Goal: Transaction & Acquisition: Purchase product/service

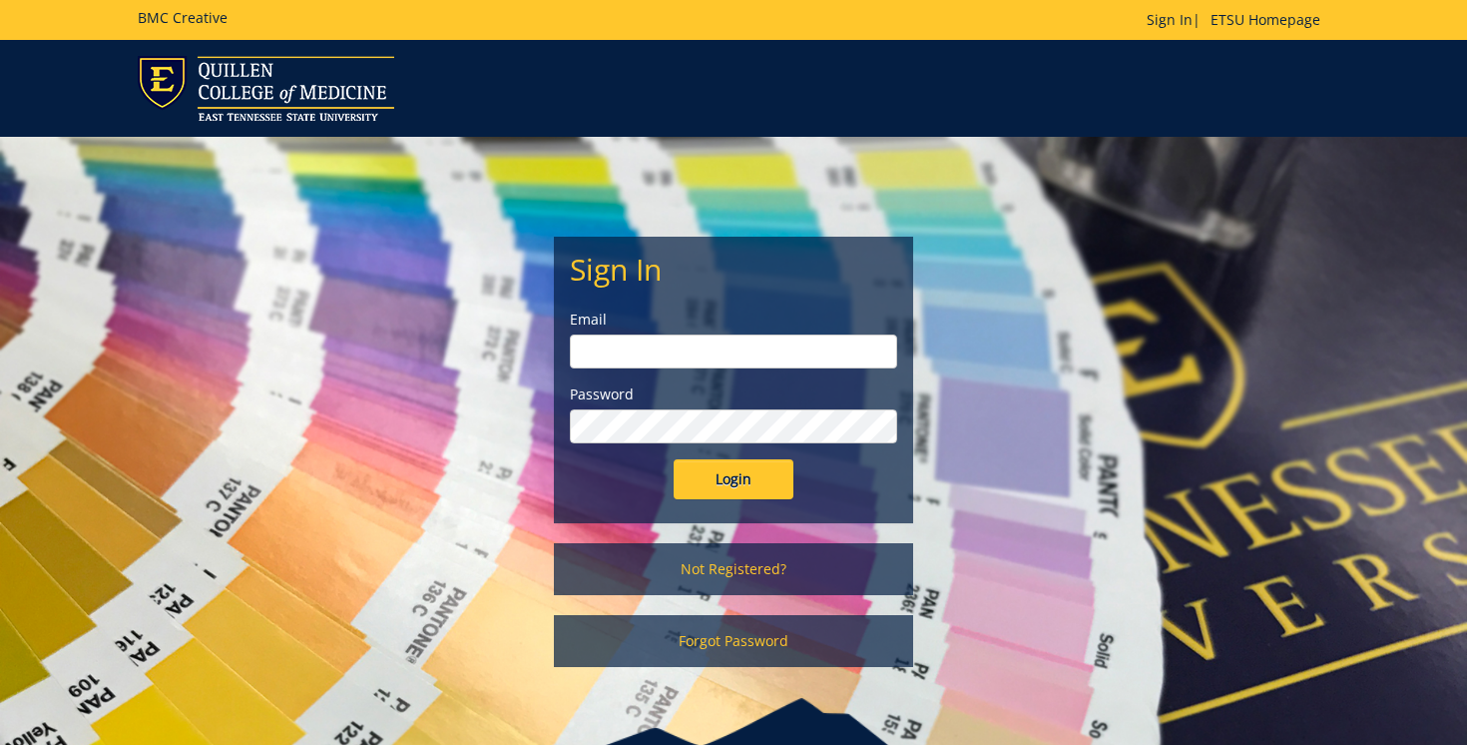
click at [604, 353] on input "email" at bounding box center [733, 351] width 327 height 34
type input "[EMAIL_ADDRESS][DOMAIN_NAME]"
click at [731, 496] on input "Login" at bounding box center [734, 479] width 120 height 40
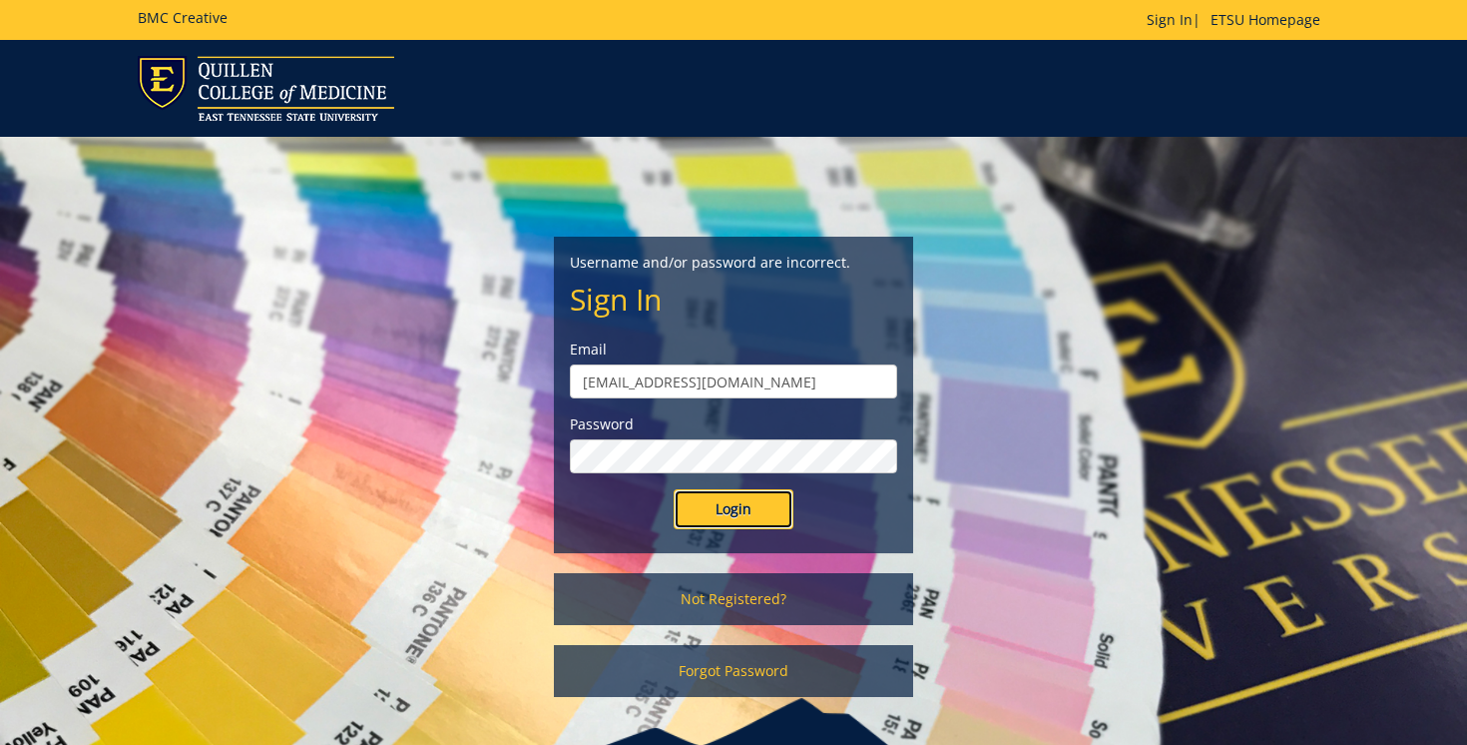
click at [749, 506] on input "Login" at bounding box center [734, 509] width 120 height 40
click at [741, 591] on link "Not Registered?" at bounding box center [733, 599] width 359 height 52
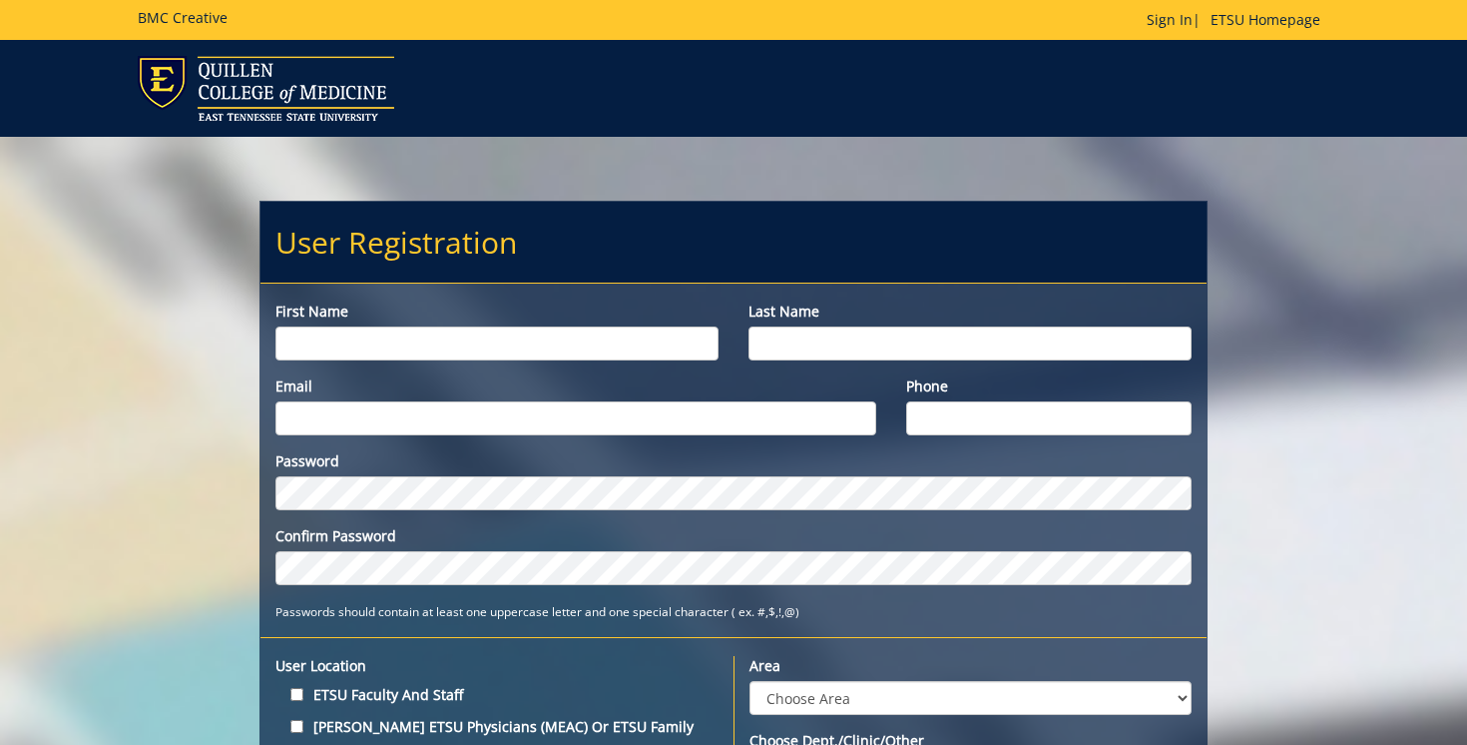
click at [435, 328] on input "First name" at bounding box center [497, 343] width 443 height 34
type input "Jacob"
click at [807, 324] on div "Last name" at bounding box center [970, 330] width 473 height 59
click at [789, 357] on input "Last name" at bounding box center [970, 343] width 443 height 34
type input "Powell"
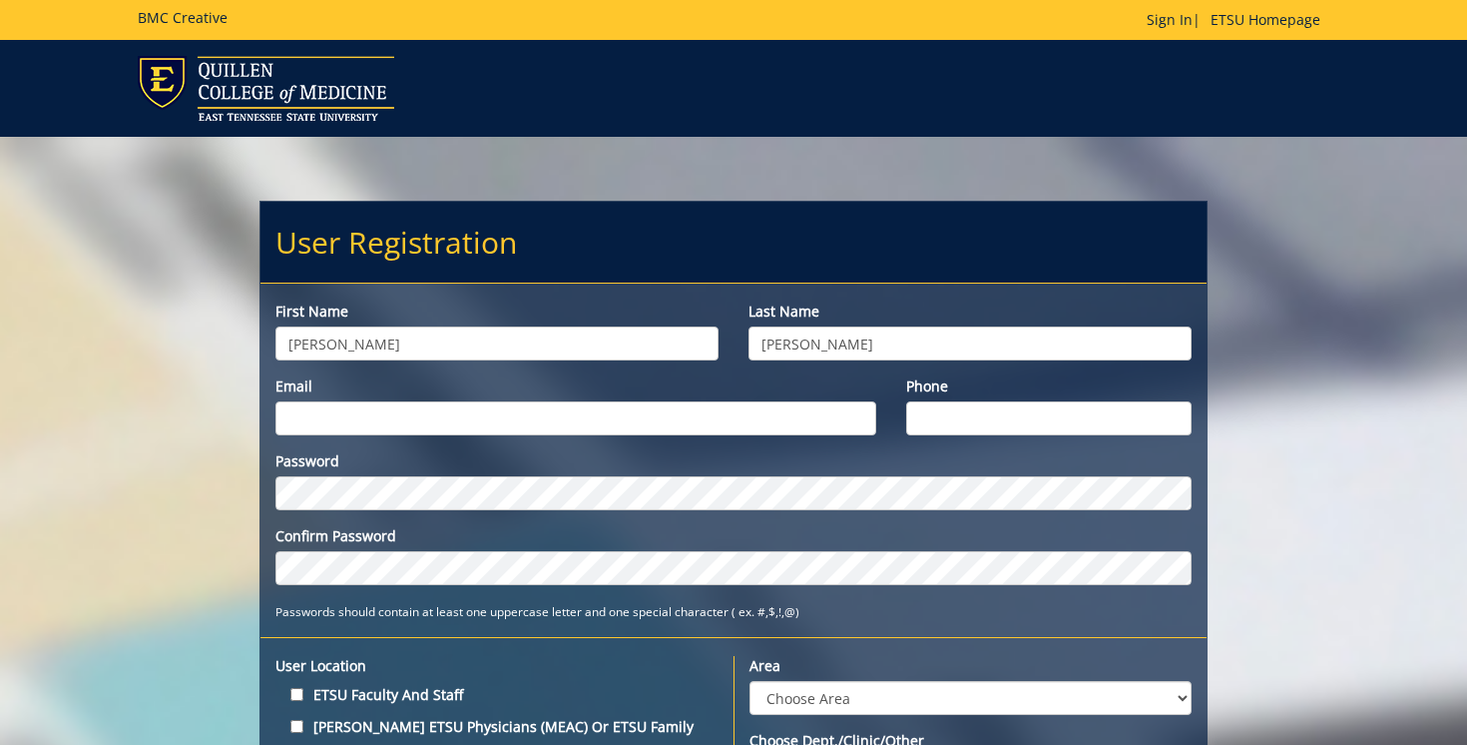
click at [579, 406] on input "Email" at bounding box center [576, 418] width 601 height 34
type input "[EMAIL_ADDRESS][DOMAIN_NAME]"
click at [1004, 419] on input "Phone" at bounding box center [1049, 418] width 286 height 34
type input "8652531342"
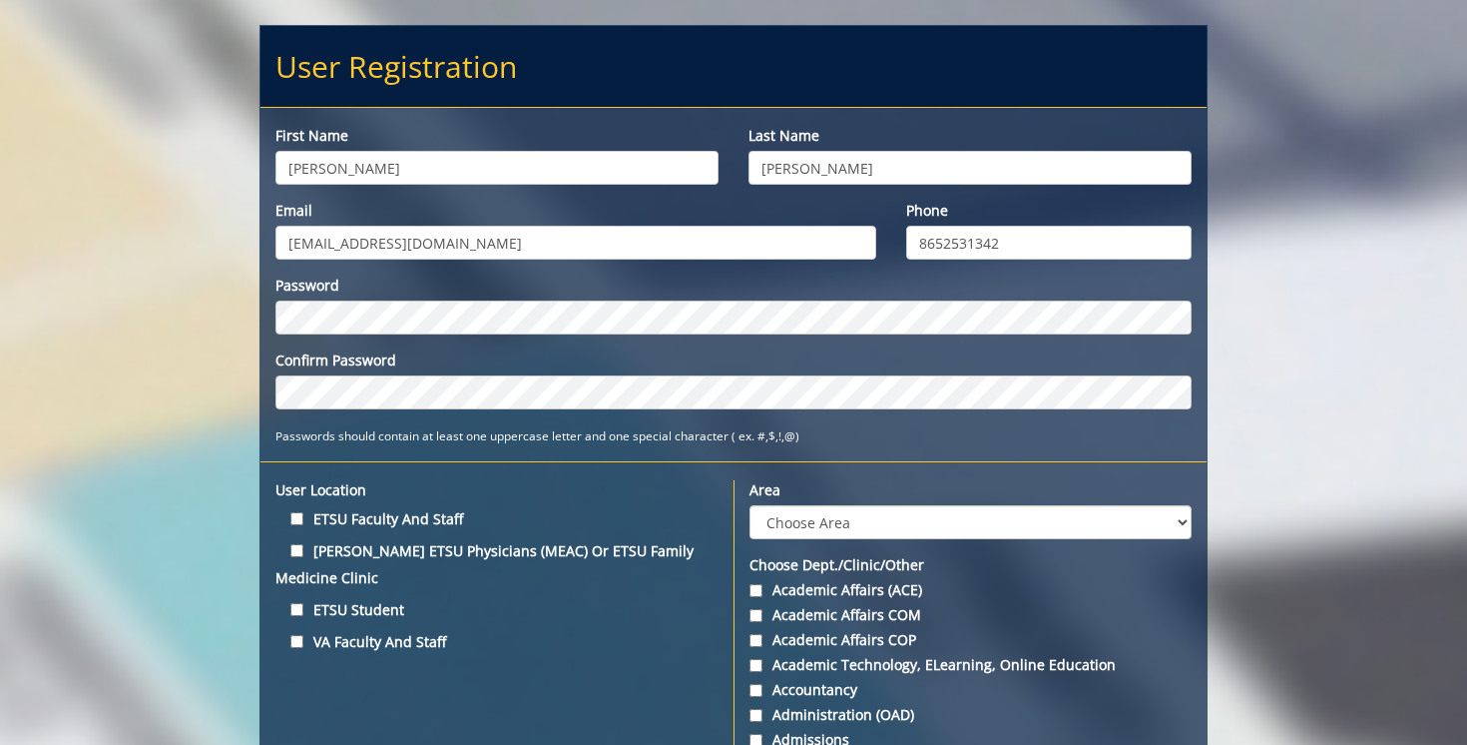
scroll to position [188, 0]
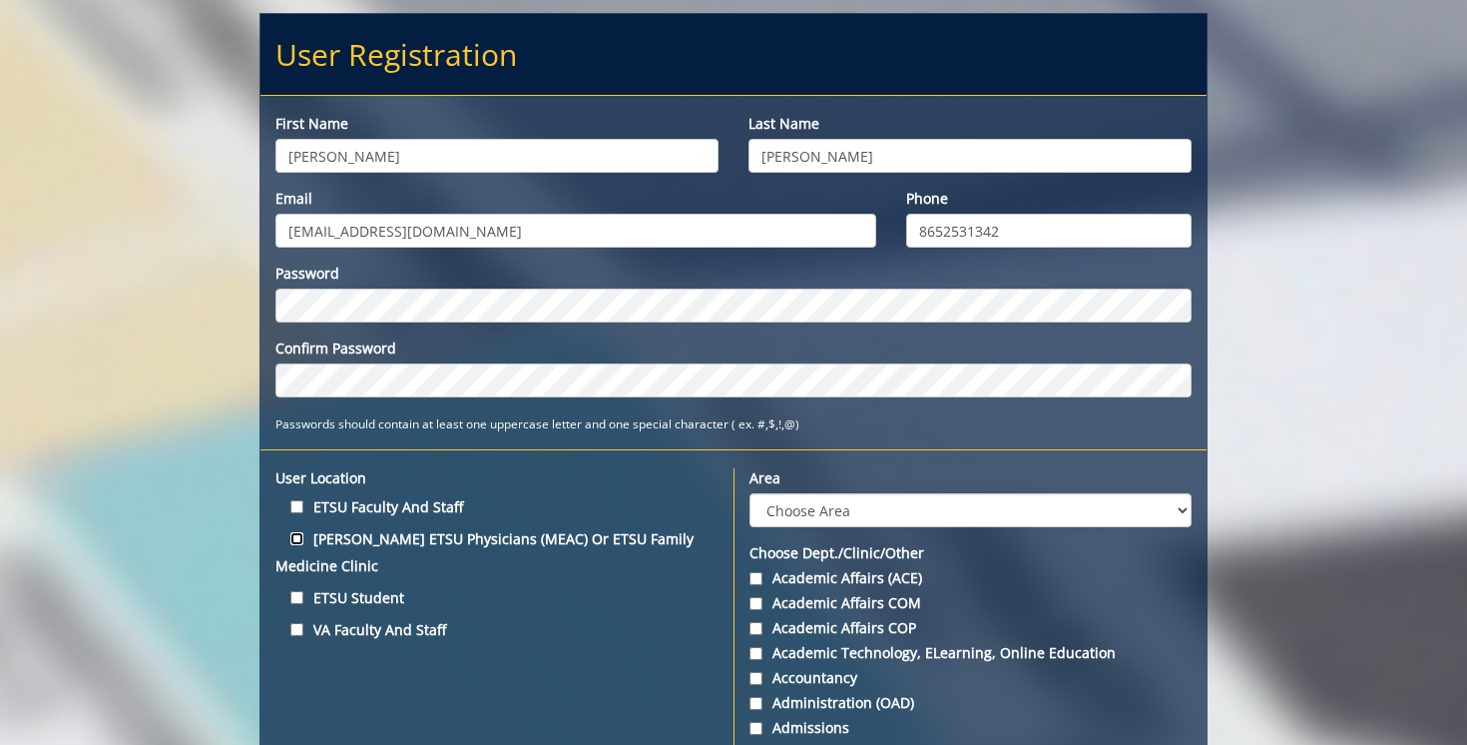
click at [295, 541] on input "Quillen ETSU Physicians (MEAC) or ETSU Family Medicine Clinic" at bounding box center [296, 538] width 13 height 13
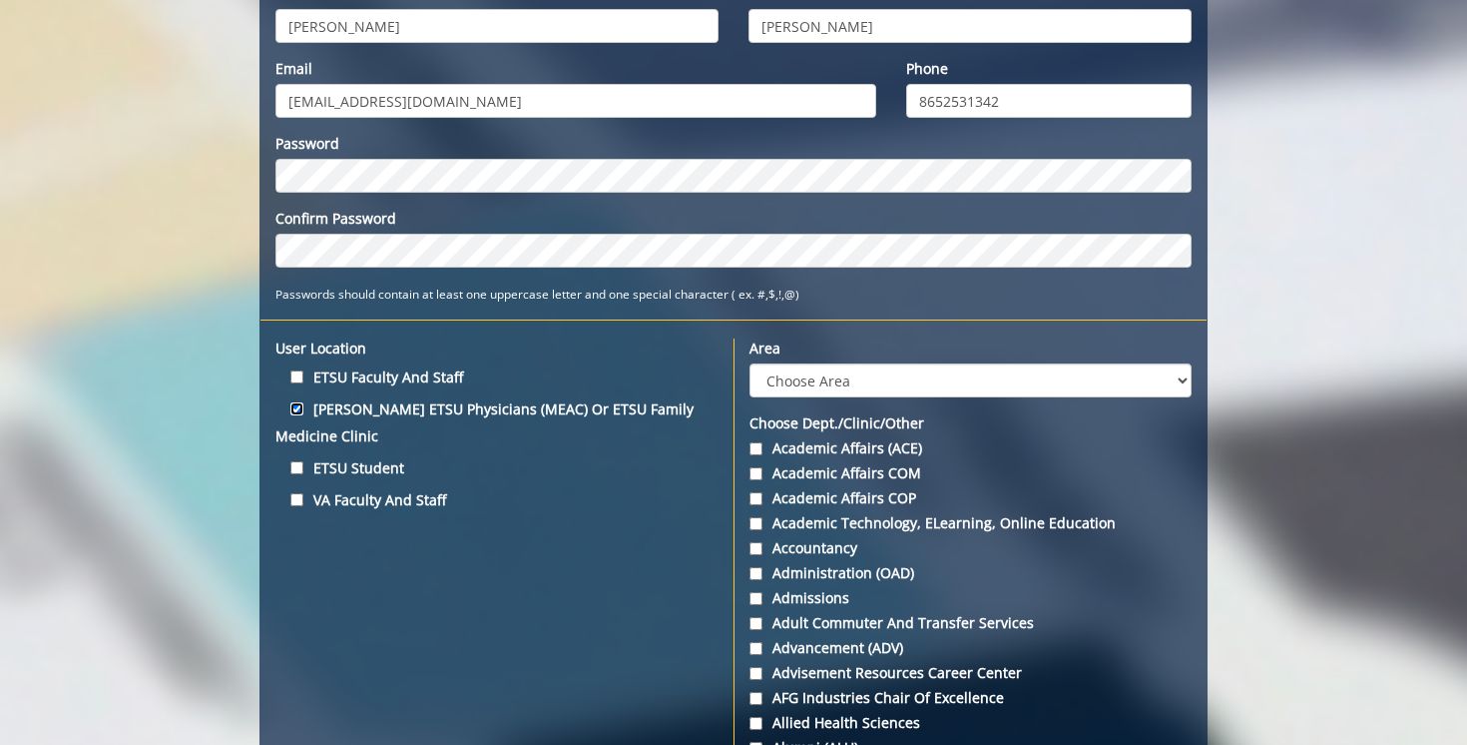
scroll to position [318, 0]
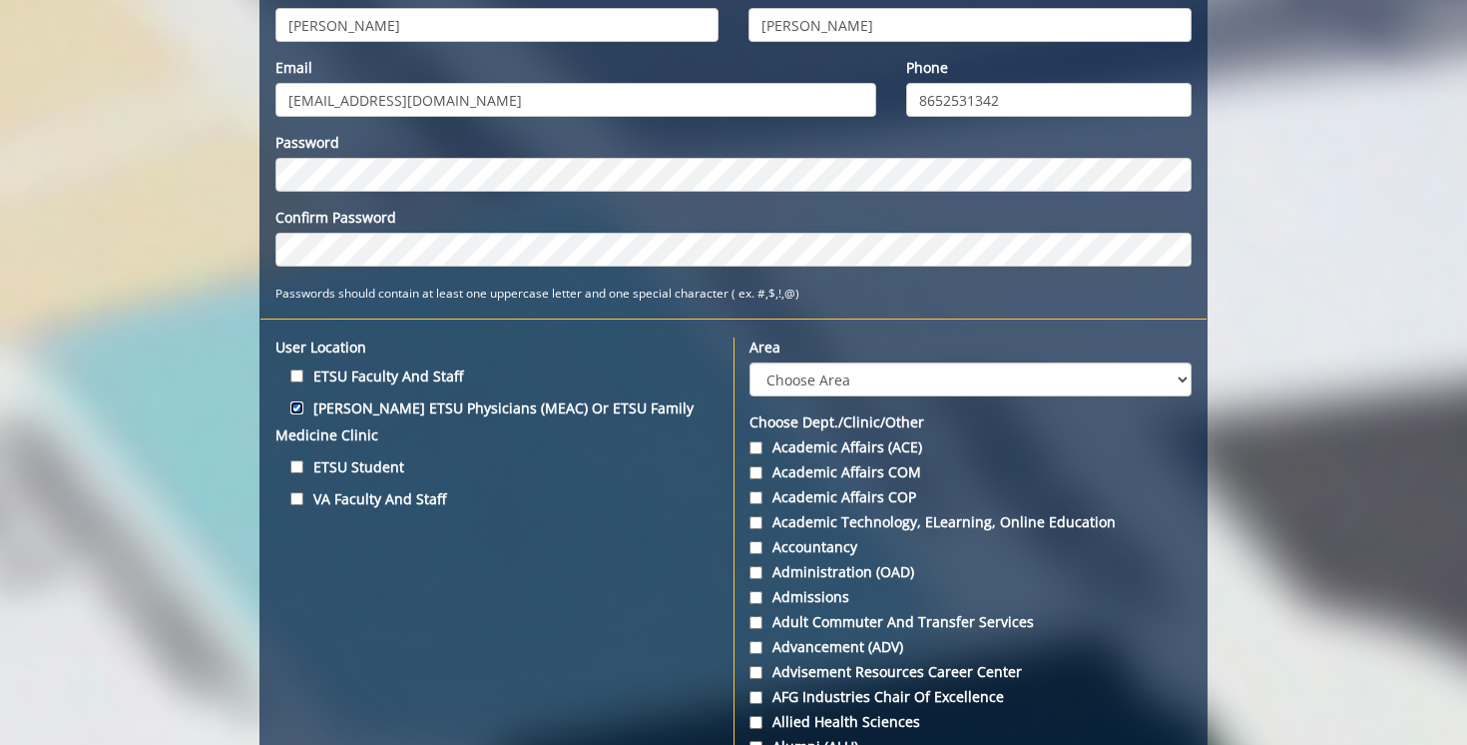
click at [291, 408] on input "Quillen ETSU Physicians (MEAC) or ETSU Family Medicine Clinic" at bounding box center [296, 407] width 13 height 13
checkbox input "false"
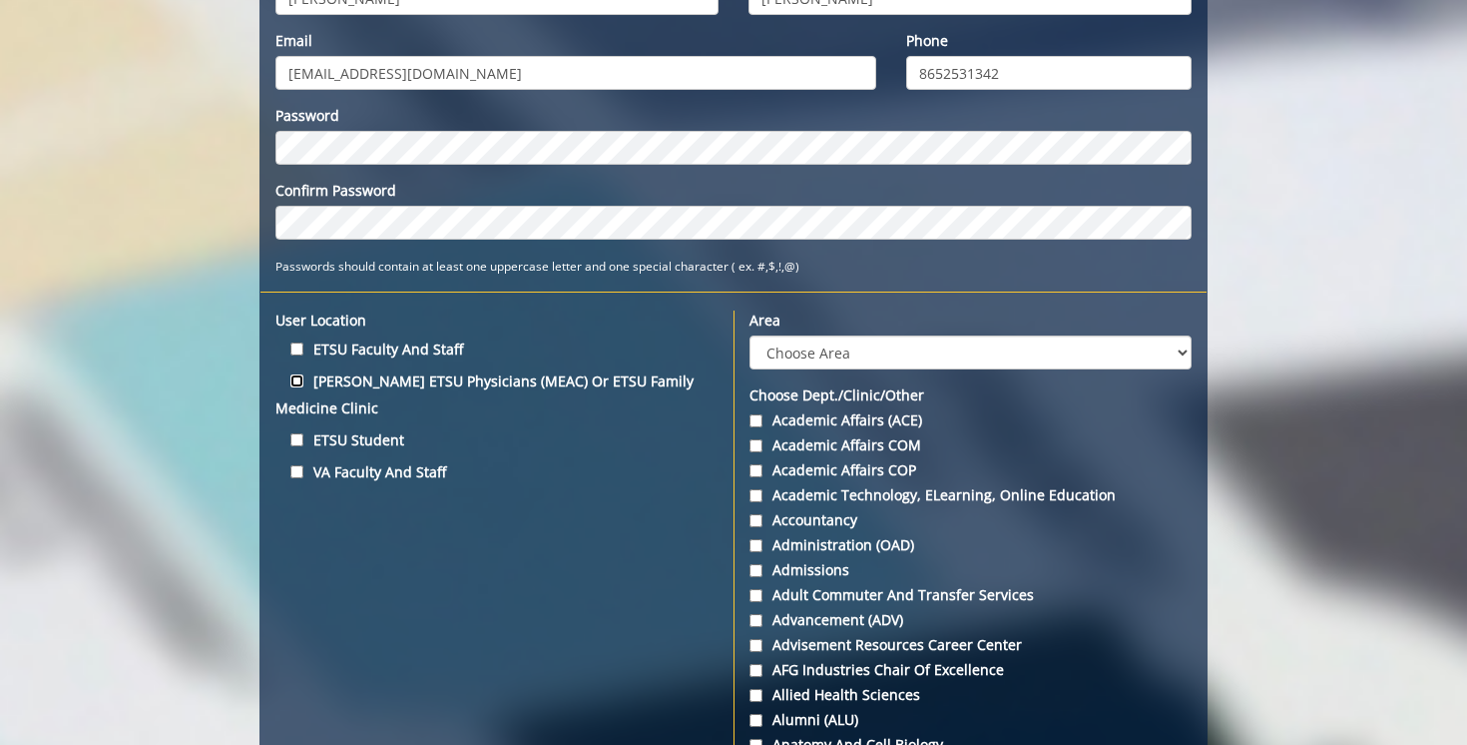
scroll to position [355, 0]
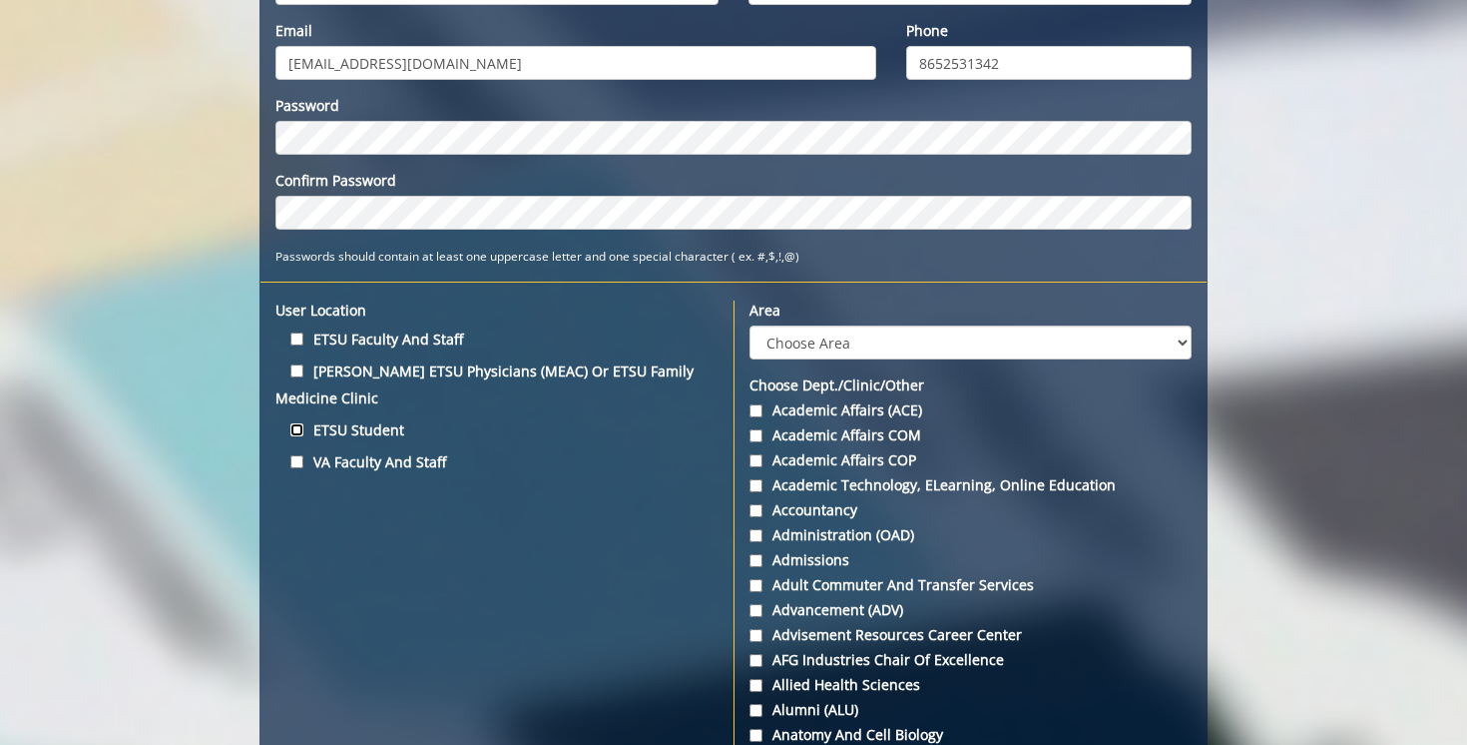
click at [297, 433] on input "ETSU Student" at bounding box center [296, 429] width 13 height 13
checkbox input "true"
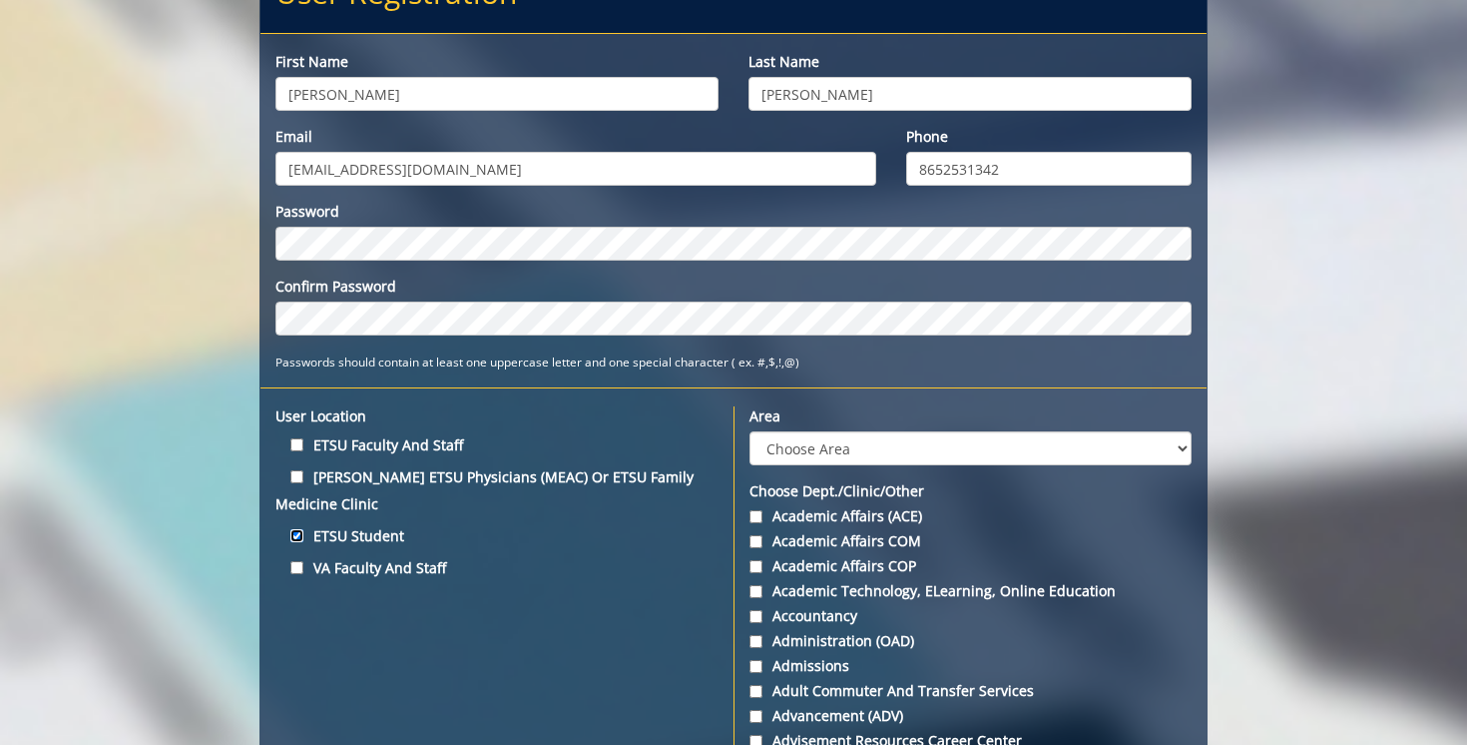
scroll to position [265, 0]
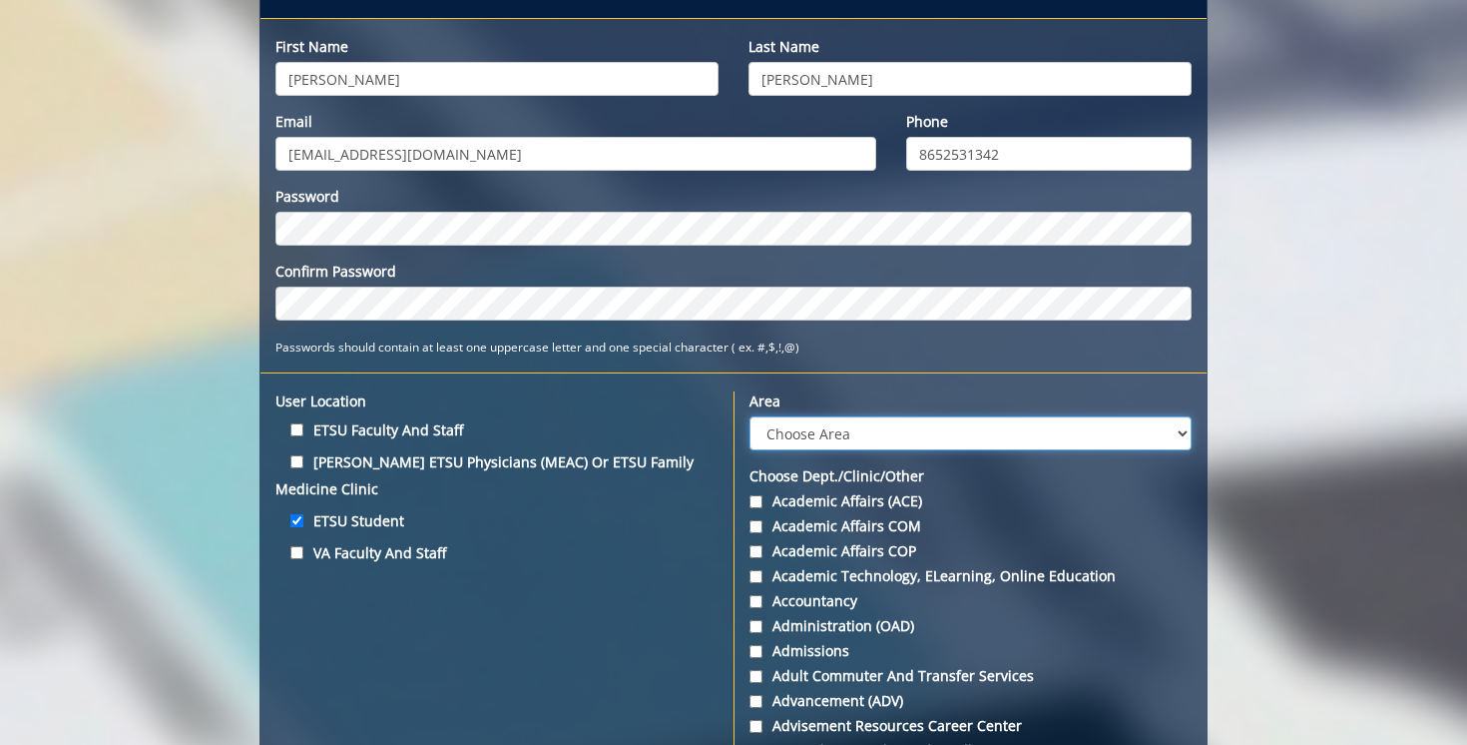
click at [834, 432] on select "Choose Area Administration Advancement (ADM) BucSports Business & Finance Clemm…" at bounding box center [971, 433] width 442 height 34
click at [869, 433] on select "Choose Area Administration Advancement (ADM) BucSports Business & Finance Clemm…" at bounding box center [971, 433] width 442 height 34
select select "3"
click at [750, 416] on select "Choose Area Administration Advancement (ADM) BucSports Business & Finance Clemm…" at bounding box center [971, 433] width 442 height 34
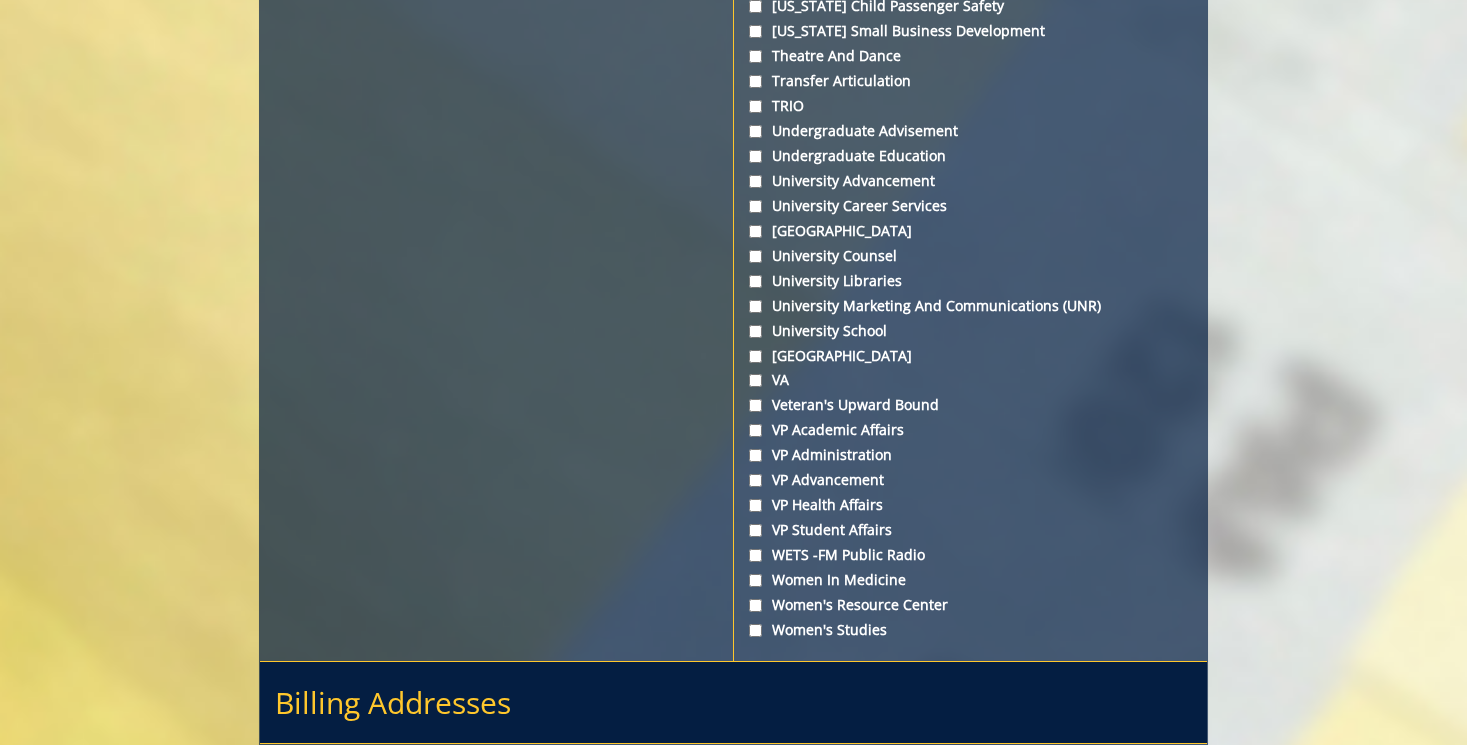
scroll to position [7550, 0]
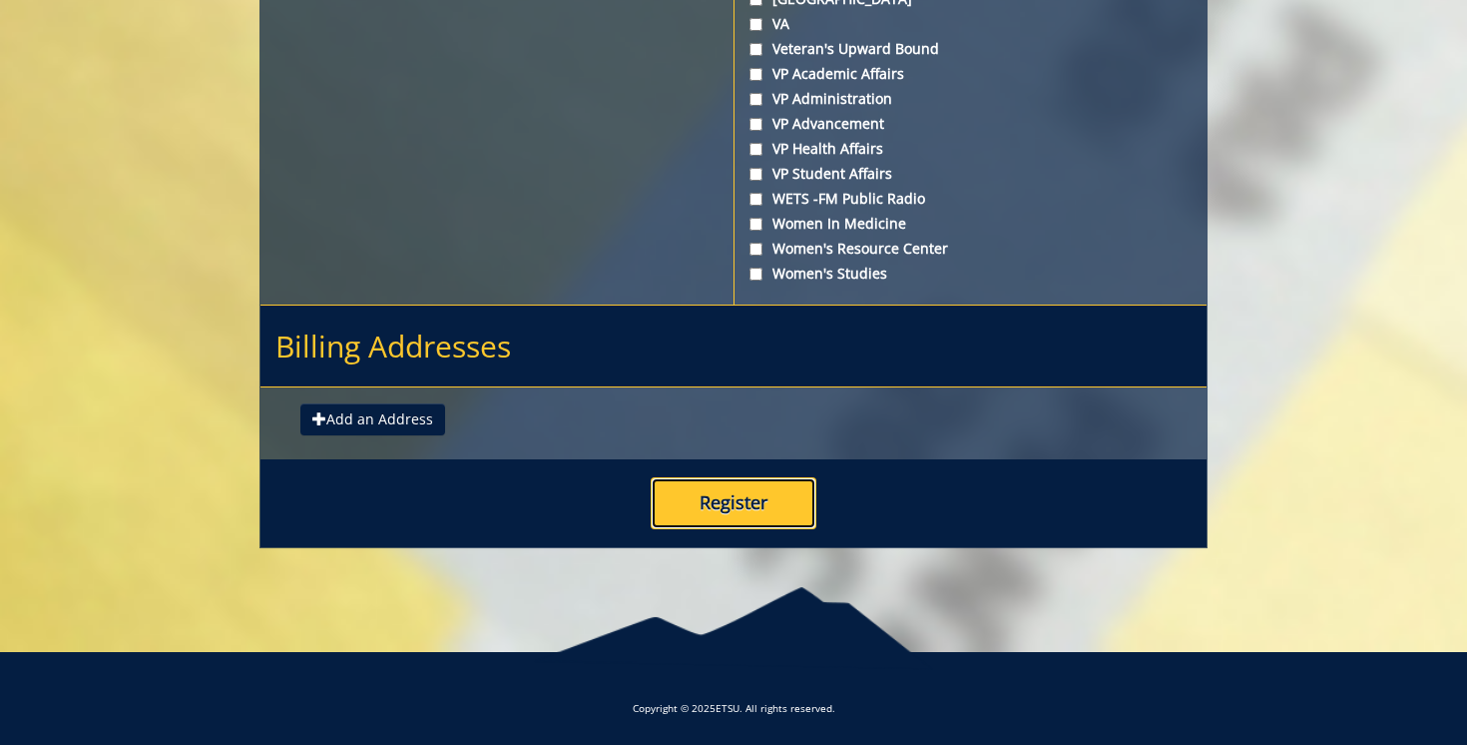
click at [713, 501] on button "Register" at bounding box center [734, 503] width 166 height 52
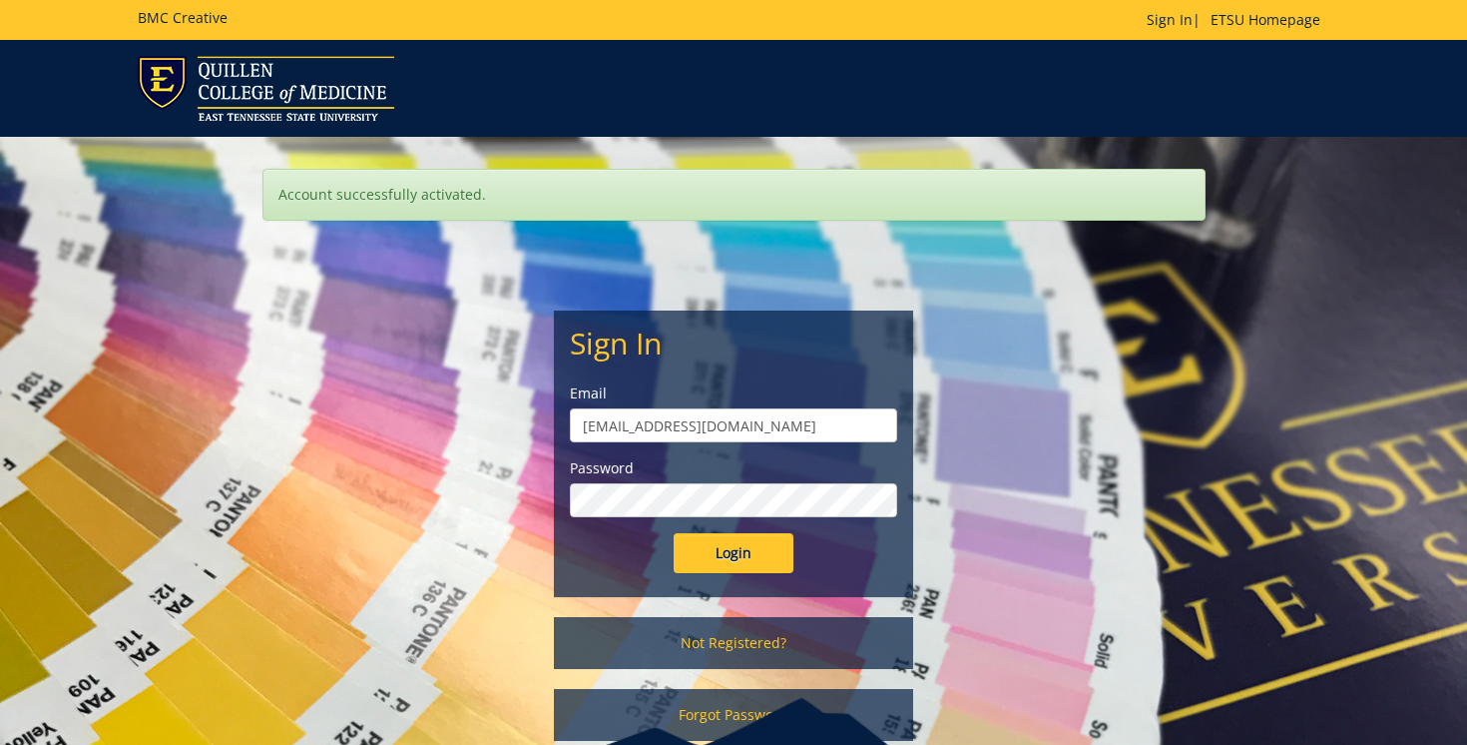
click at [674, 533] on input "Login" at bounding box center [734, 553] width 120 height 40
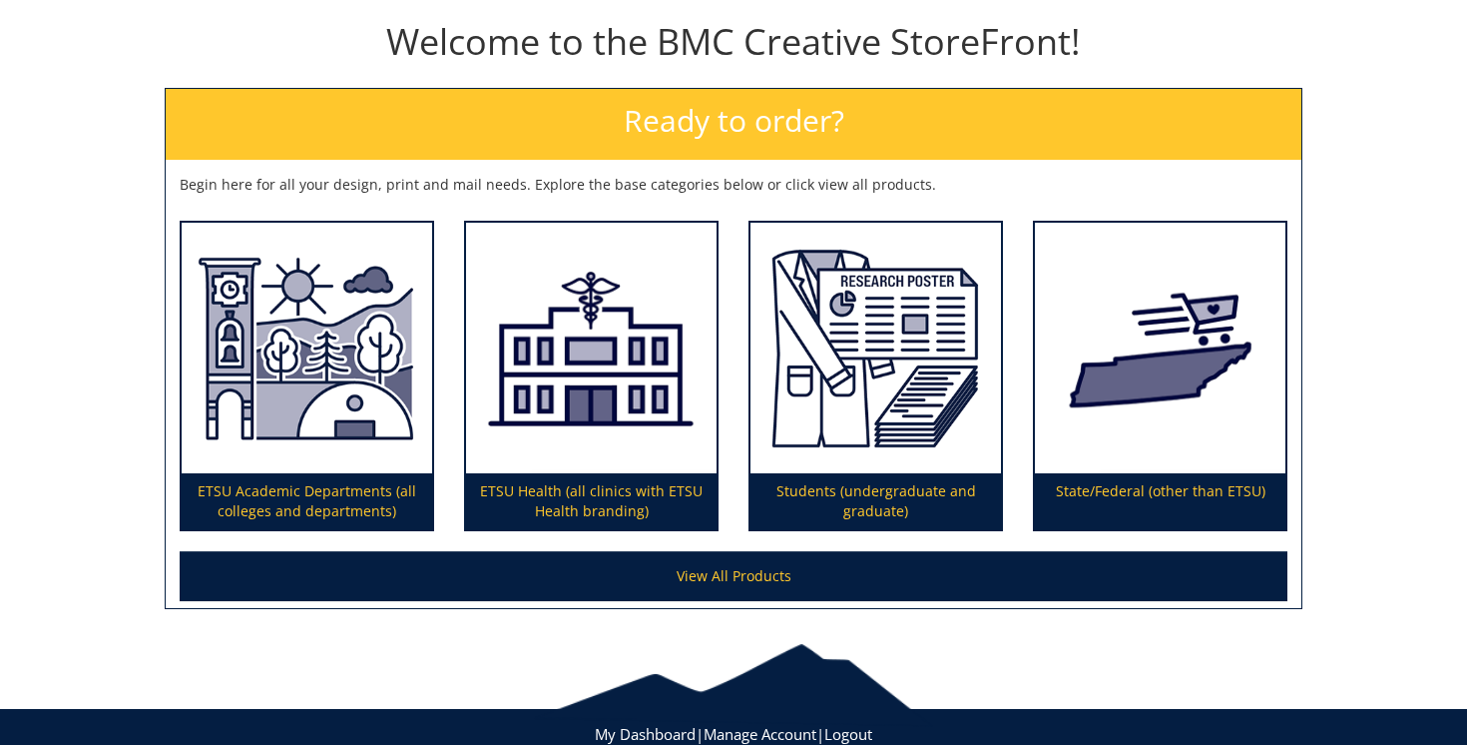
scroll to position [241, 0]
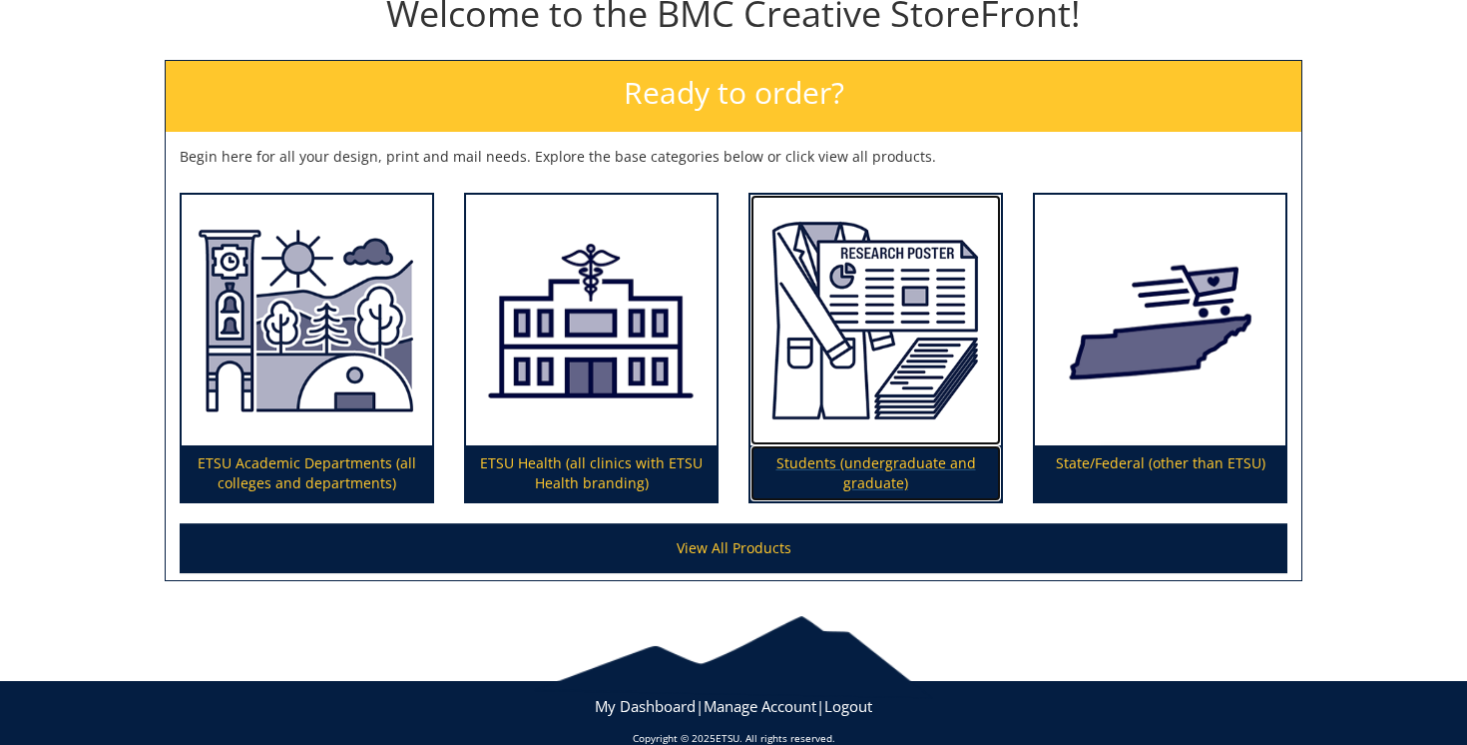
click at [881, 450] on p "Students (undergraduate and graduate)" at bounding box center [876, 473] width 251 height 56
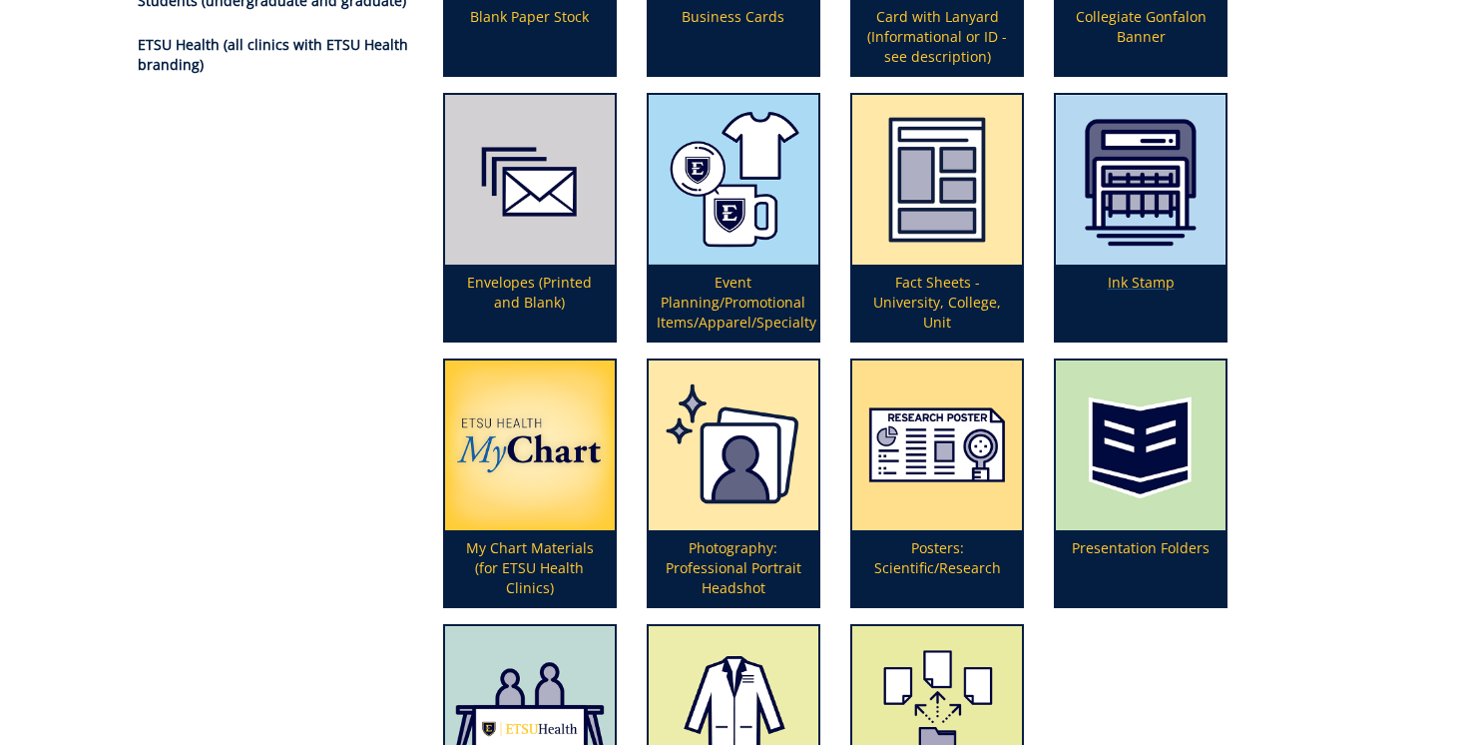
scroll to position [769, 0]
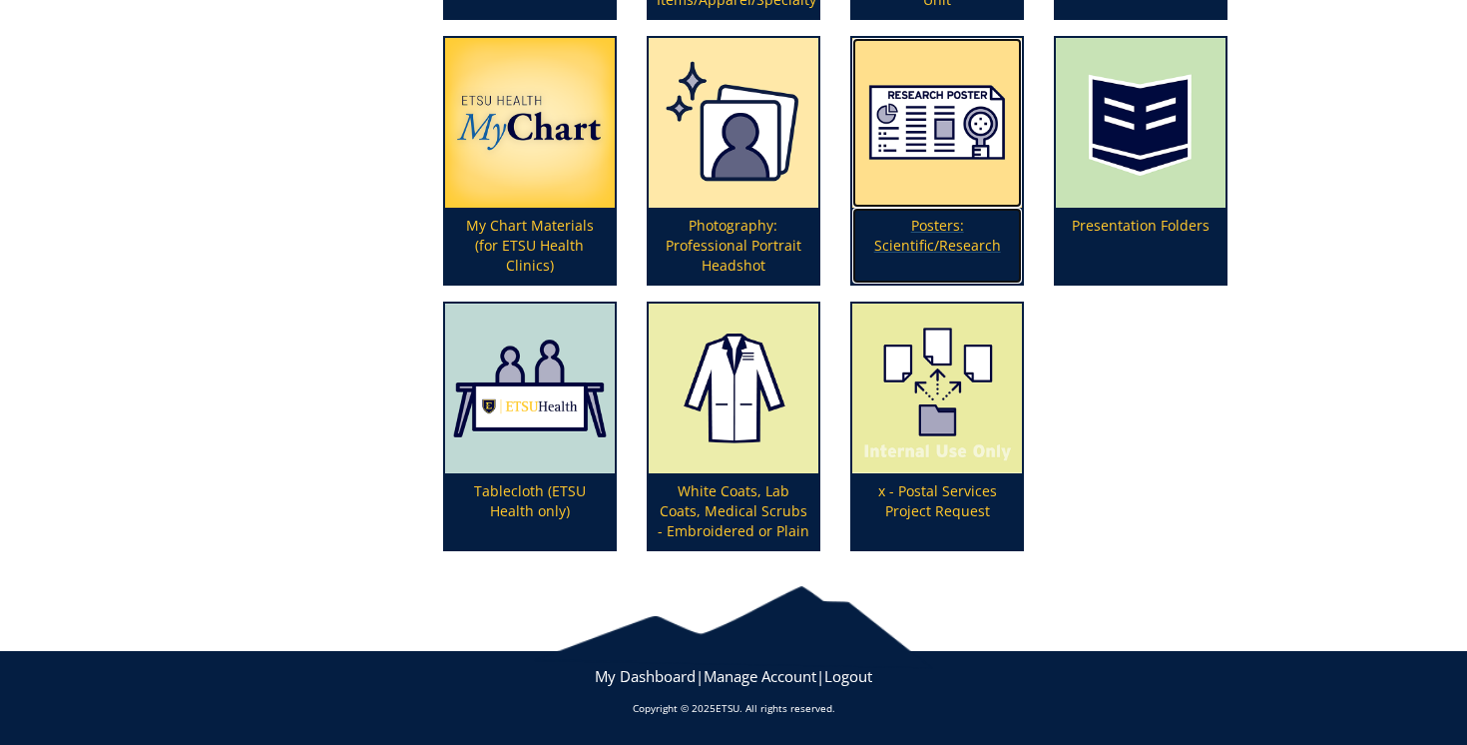
click at [932, 238] on p "Posters: Scientific/Research" at bounding box center [938, 246] width 170 height 76
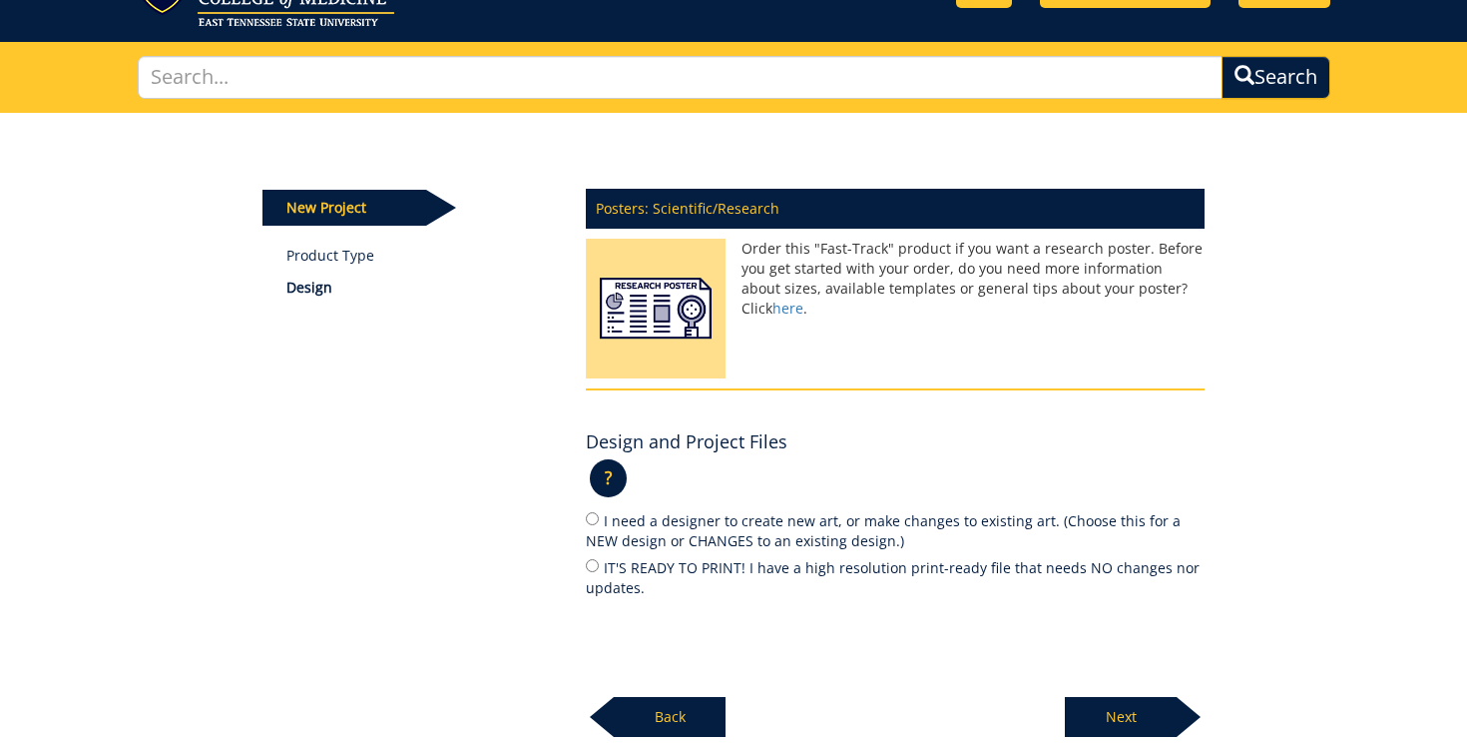
scroll to position [97, 0]
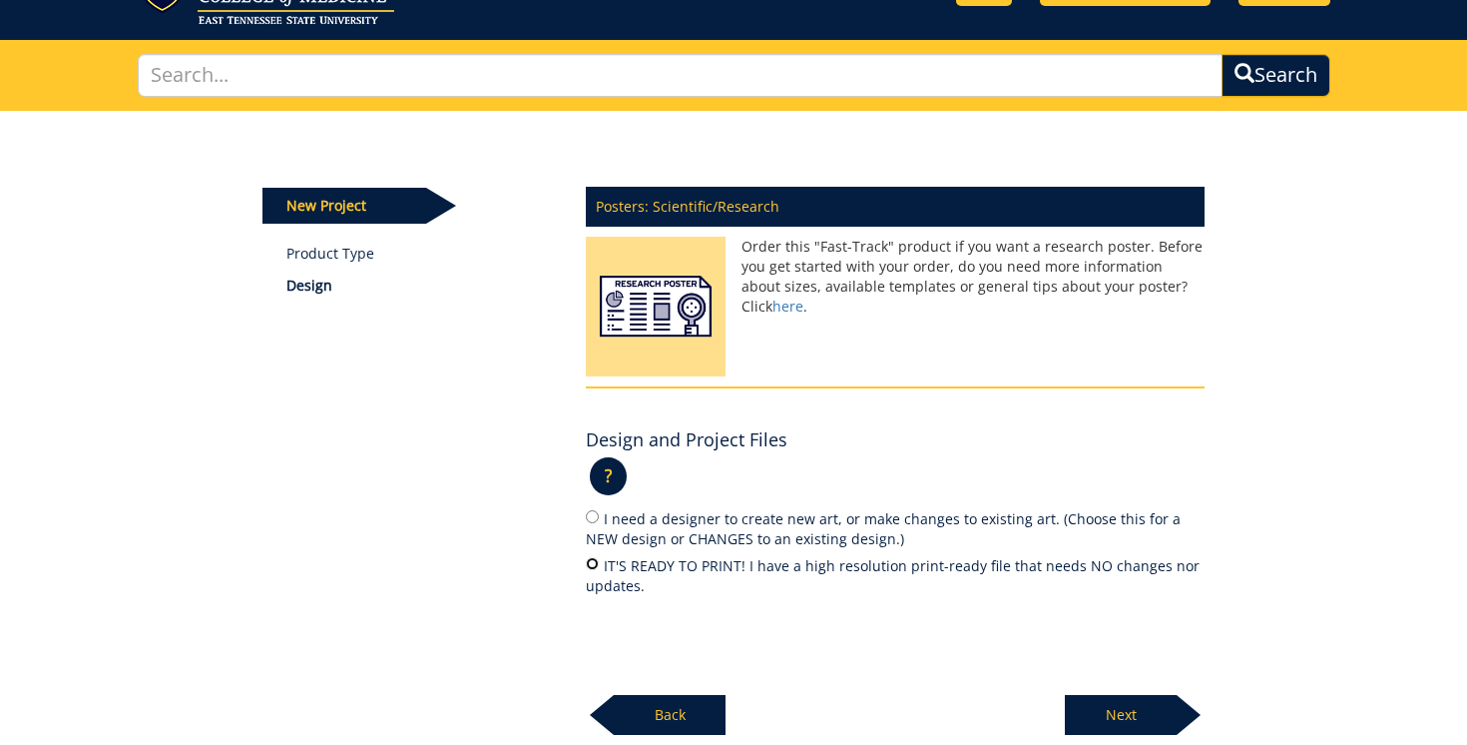
click at [593, 566] on input "IT'S READY TO PRINT! I have a high resolution print-ready file that needs NO ch…" at bounding box center [592, 563] width 13 height 13
radio input "true"
click at [1133, 699] on p "Next" at bounding box center [1121, 715] width 112 height 40
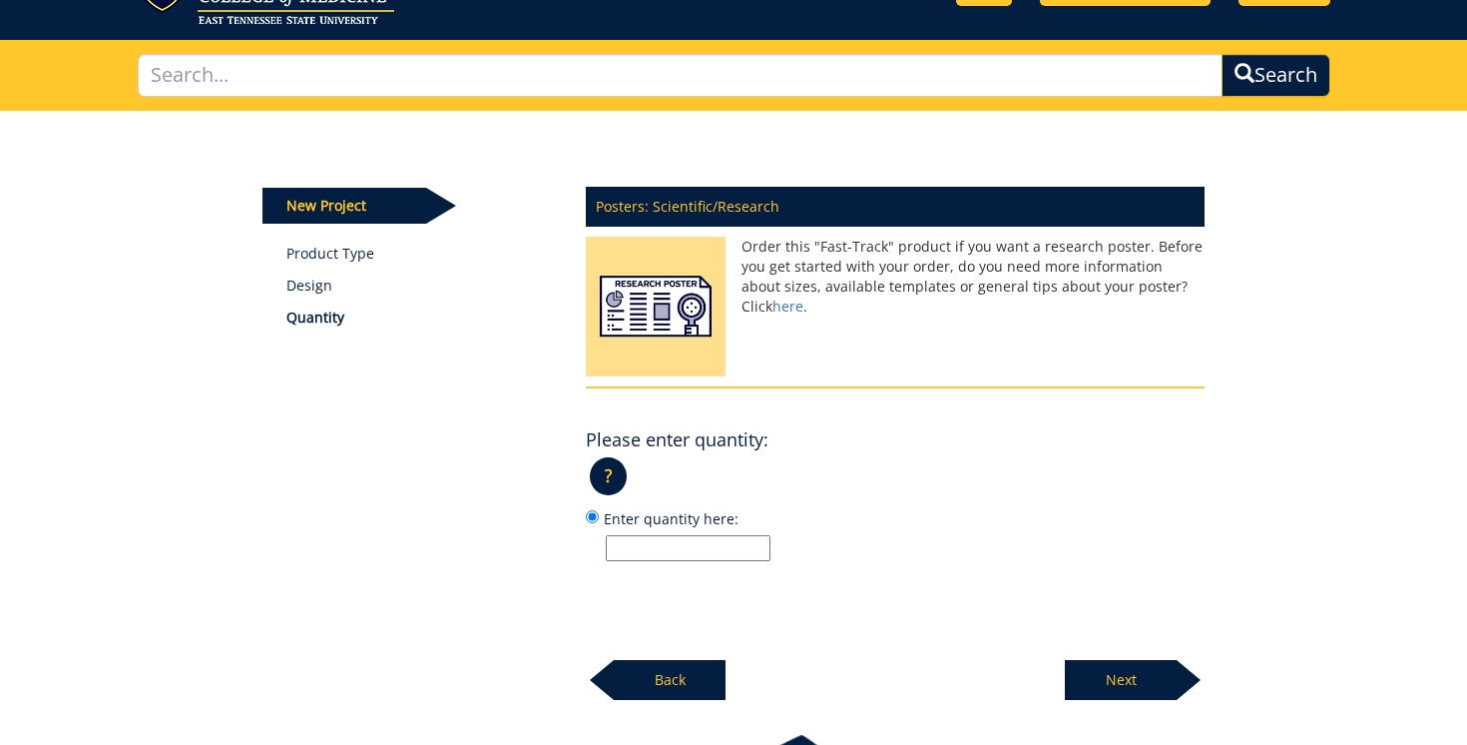
click at [703, 544] on input "Enter quantity here:" at bounding box center [688, 548] width 165 height 26
type input "1"
click at [1130, 683] on p "Next" at bounding box center [1121, 680] width 112 height 40
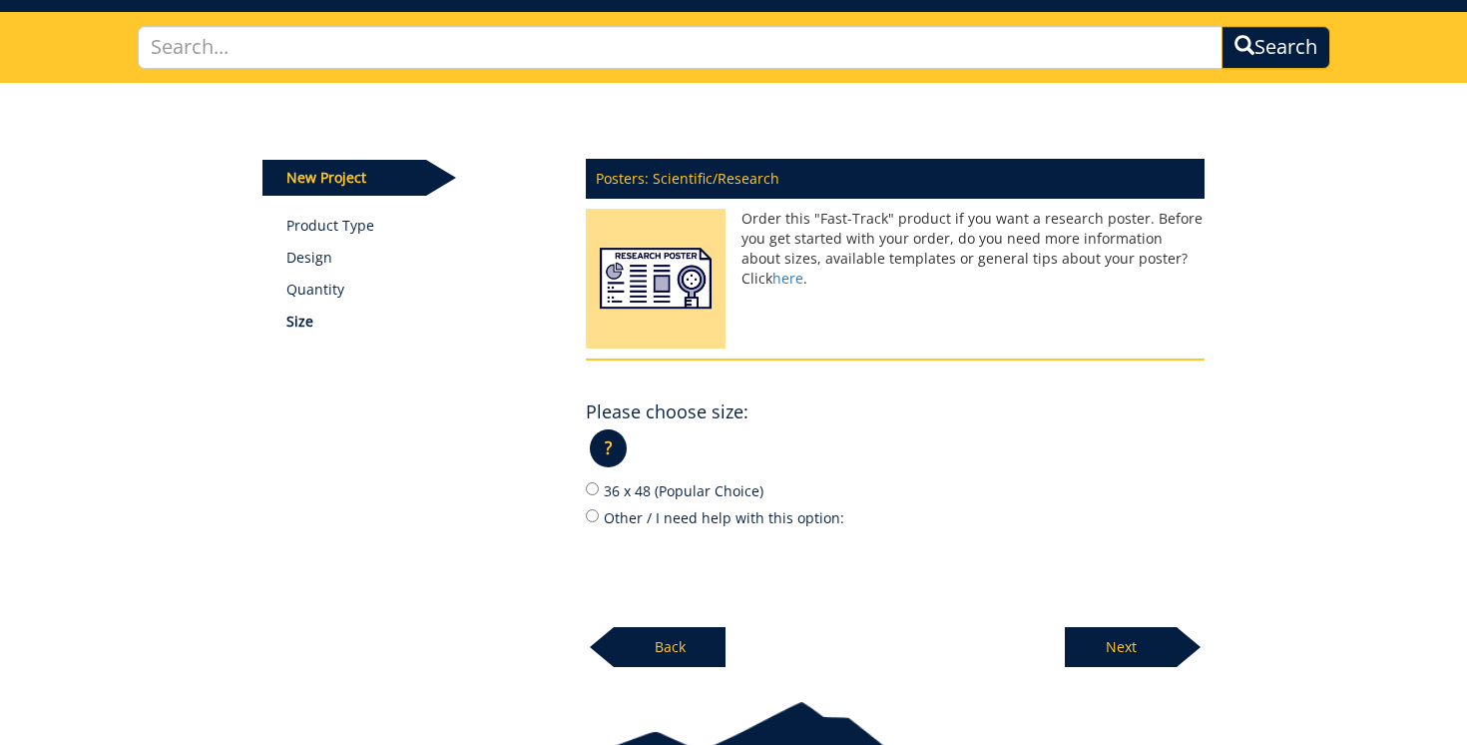
scroll to position [129, 0]
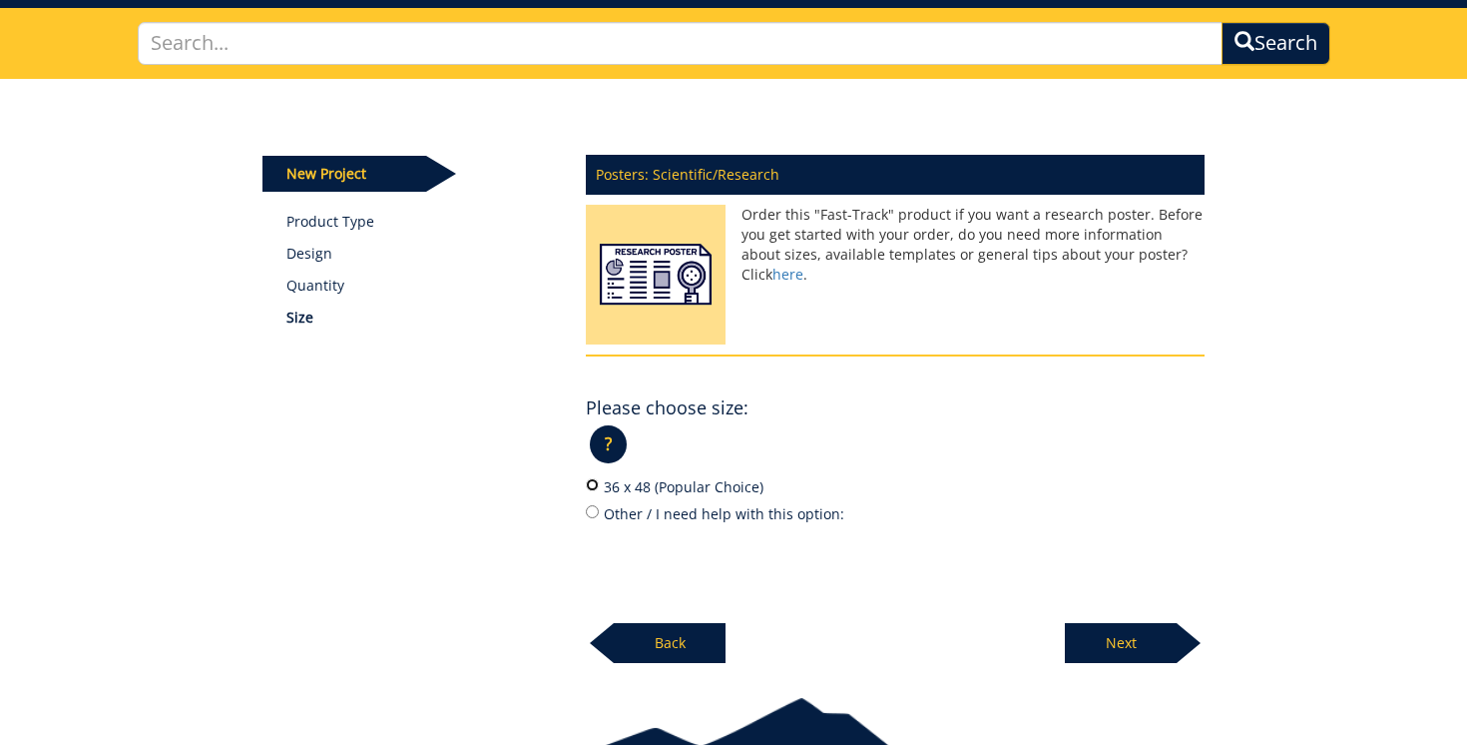
click at [594, 488] on input "36 x 48 (Popular Choice)" at bounding box center [592, 484] width 13 height 13
radio input "true"
click at [1119, 645] on p "Next" at bounding box center [1121, 643] width 112 height 40
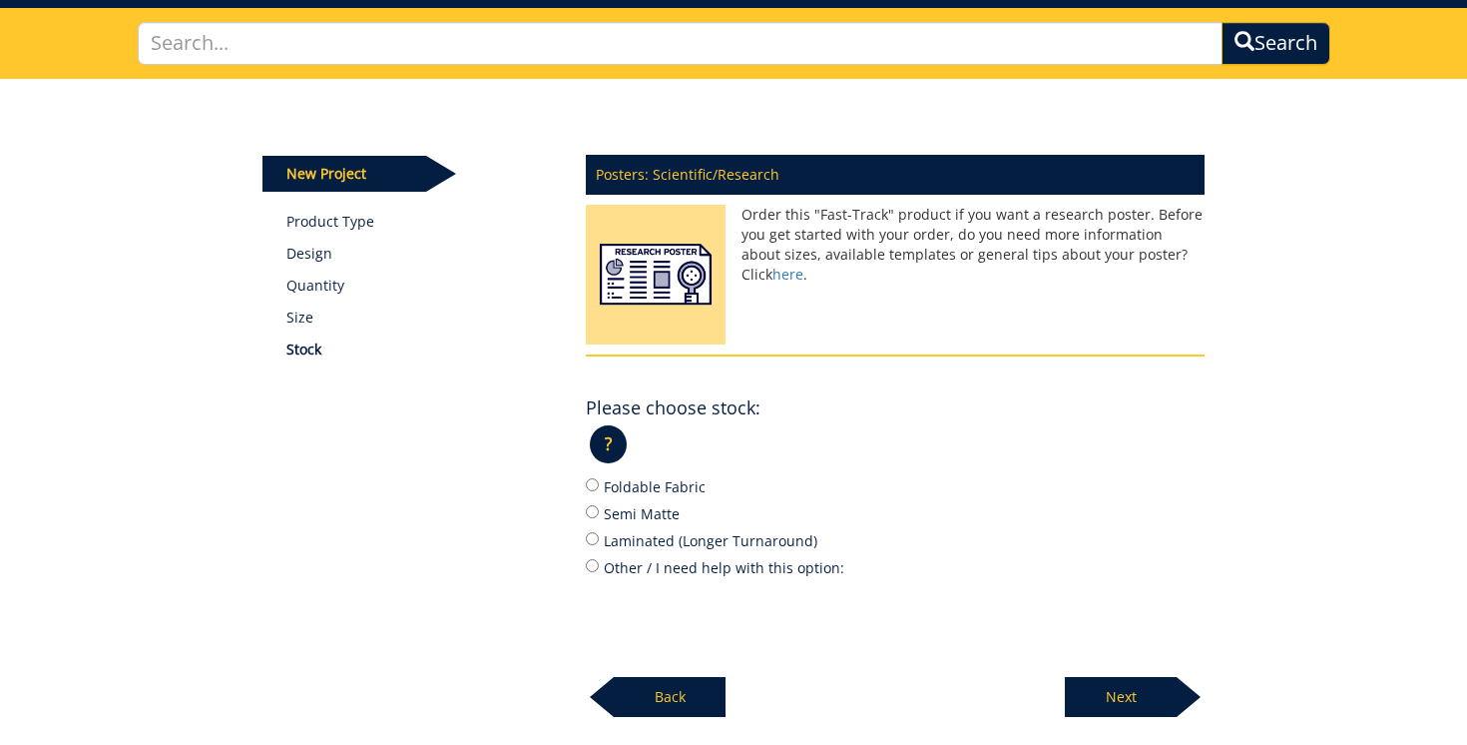
scroll to position [175, 0]
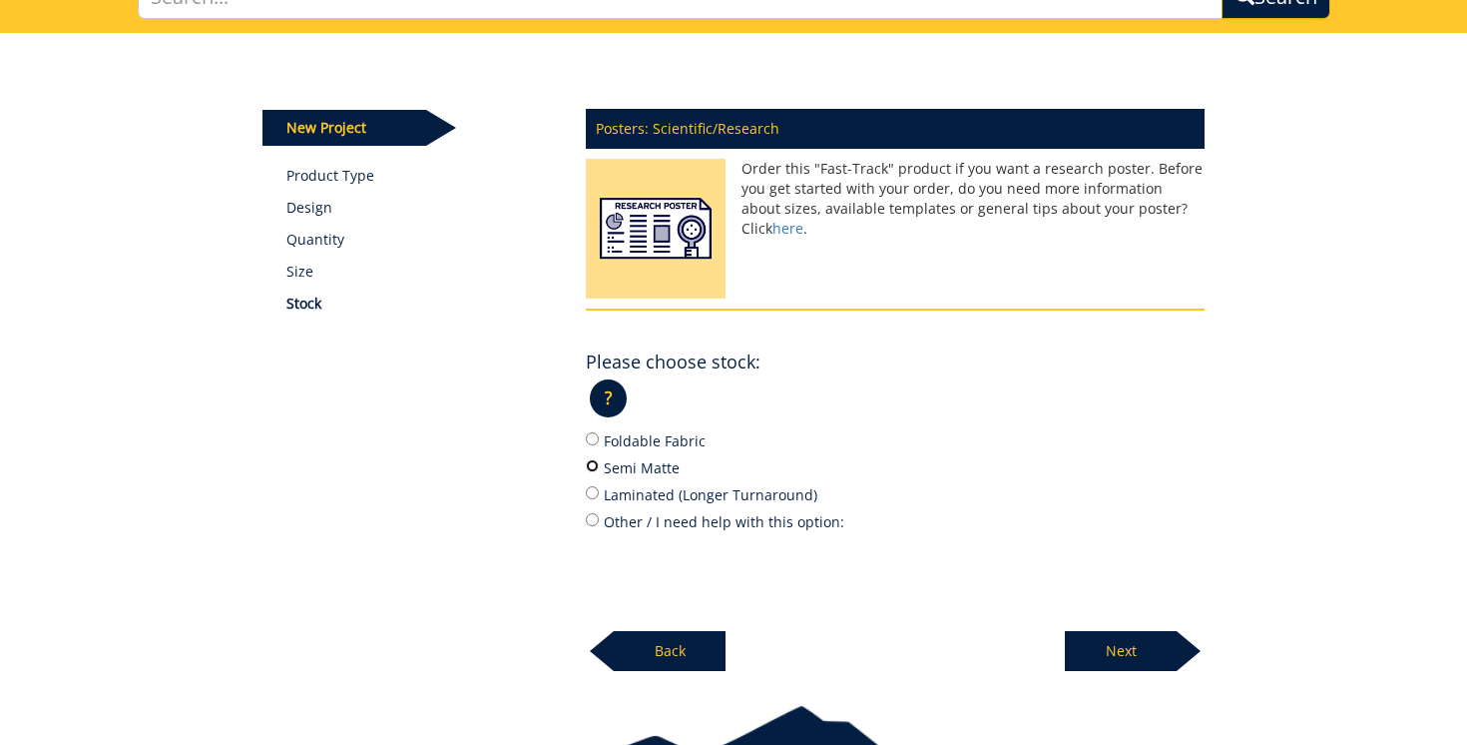
click at [591, 470] on input "Semi Matte" at bounding box center [592, 465] width 13 height 13
radio input "true"
click at [1114, 641] on p "Next" at bounding box center [1121, 651] width 112 height 40
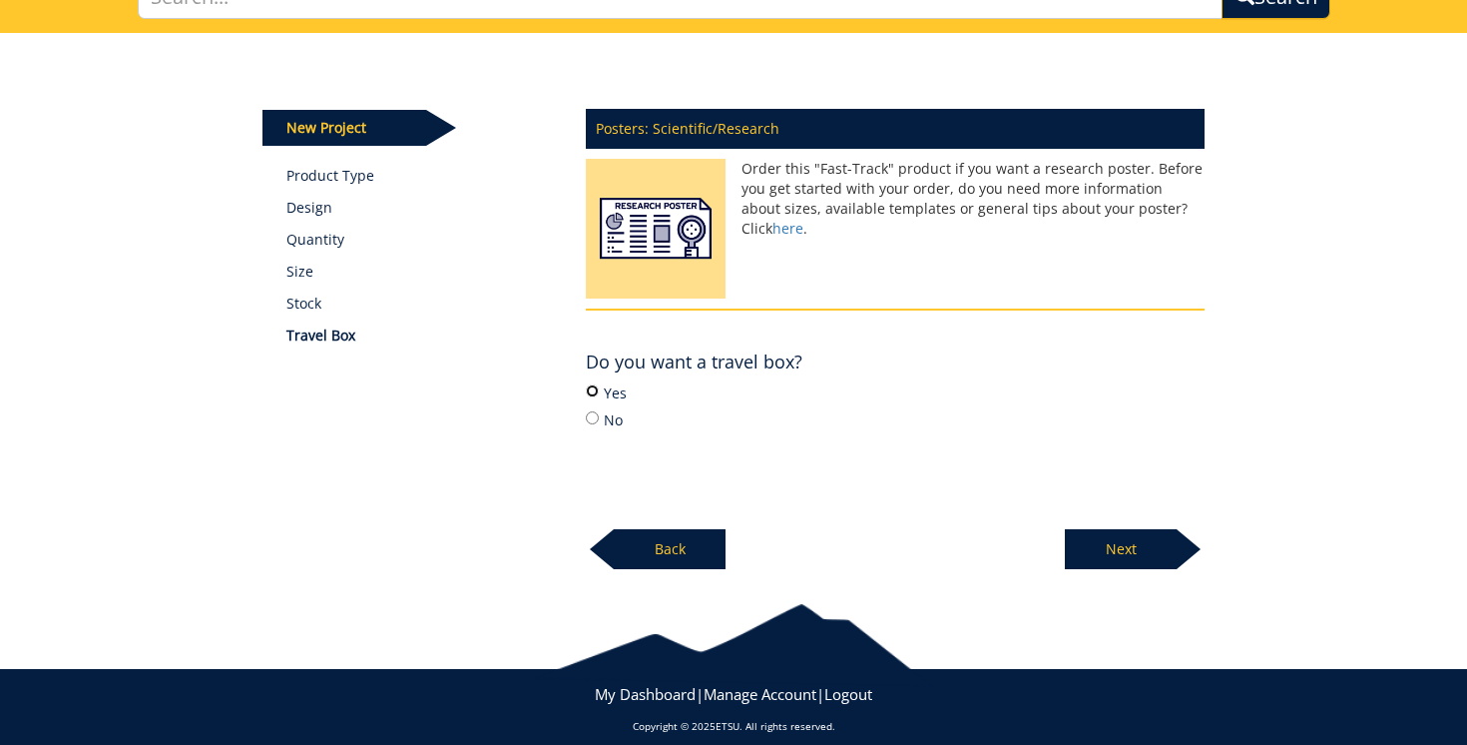
click at [594, 394] on input "Yes" at bounding box center [592, 390] width 13 height 13
radio input "true"
click at [1135, 554] on p "Next" at bounding box center [1121, 549] width 112 height 40
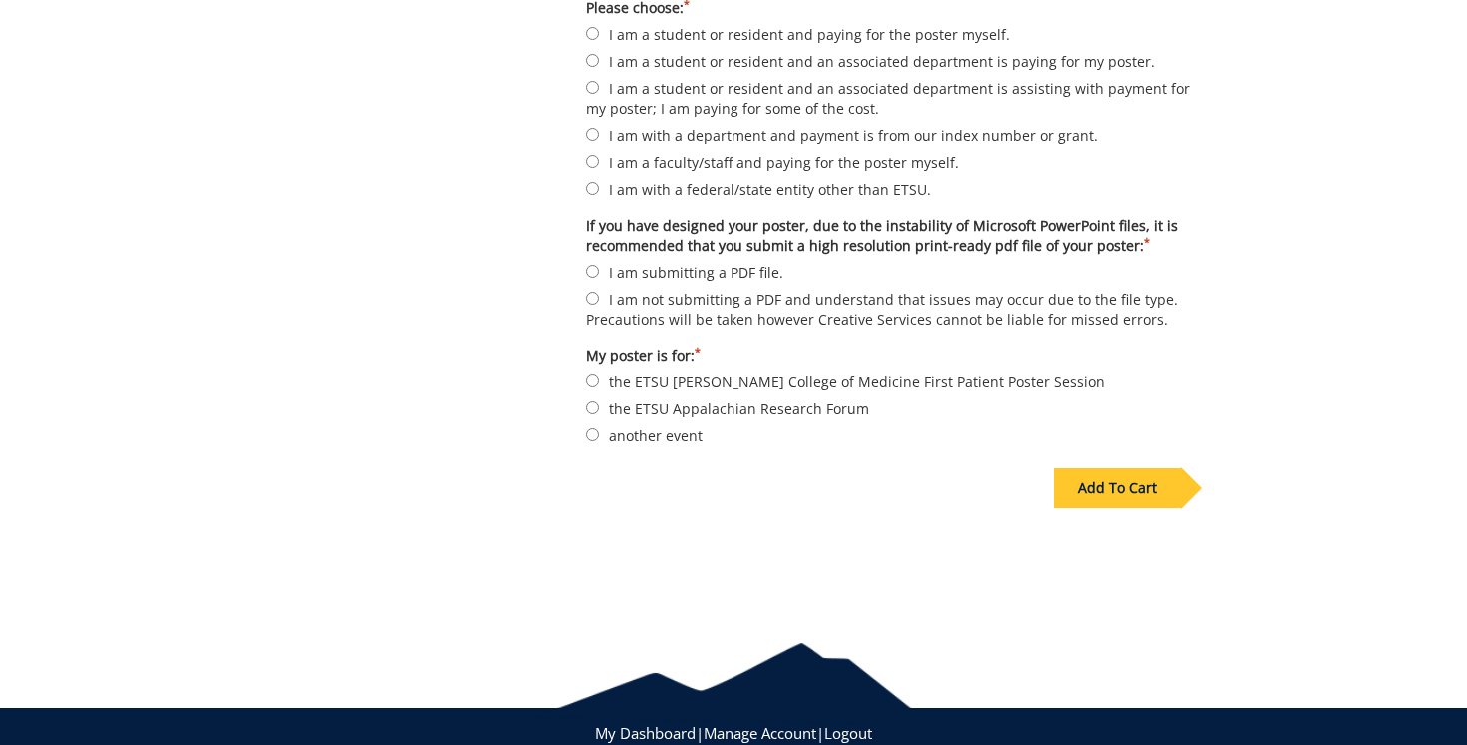
scroll to position [697, 0]
